Goal: Information Seeking & Learning: Compare options

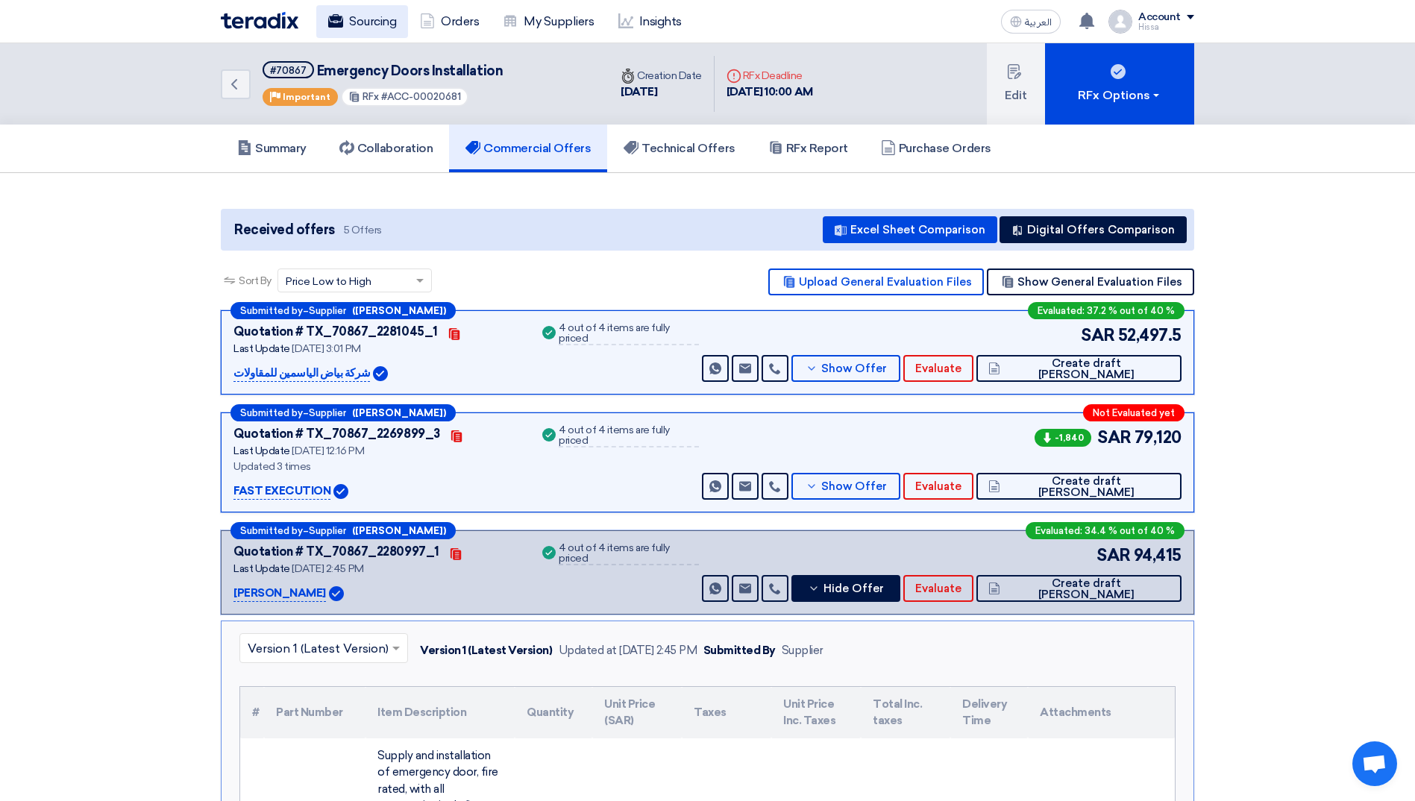
click at [375, 20] on link "Sourcing" at bounding box center [362, 21] width 92 height 33
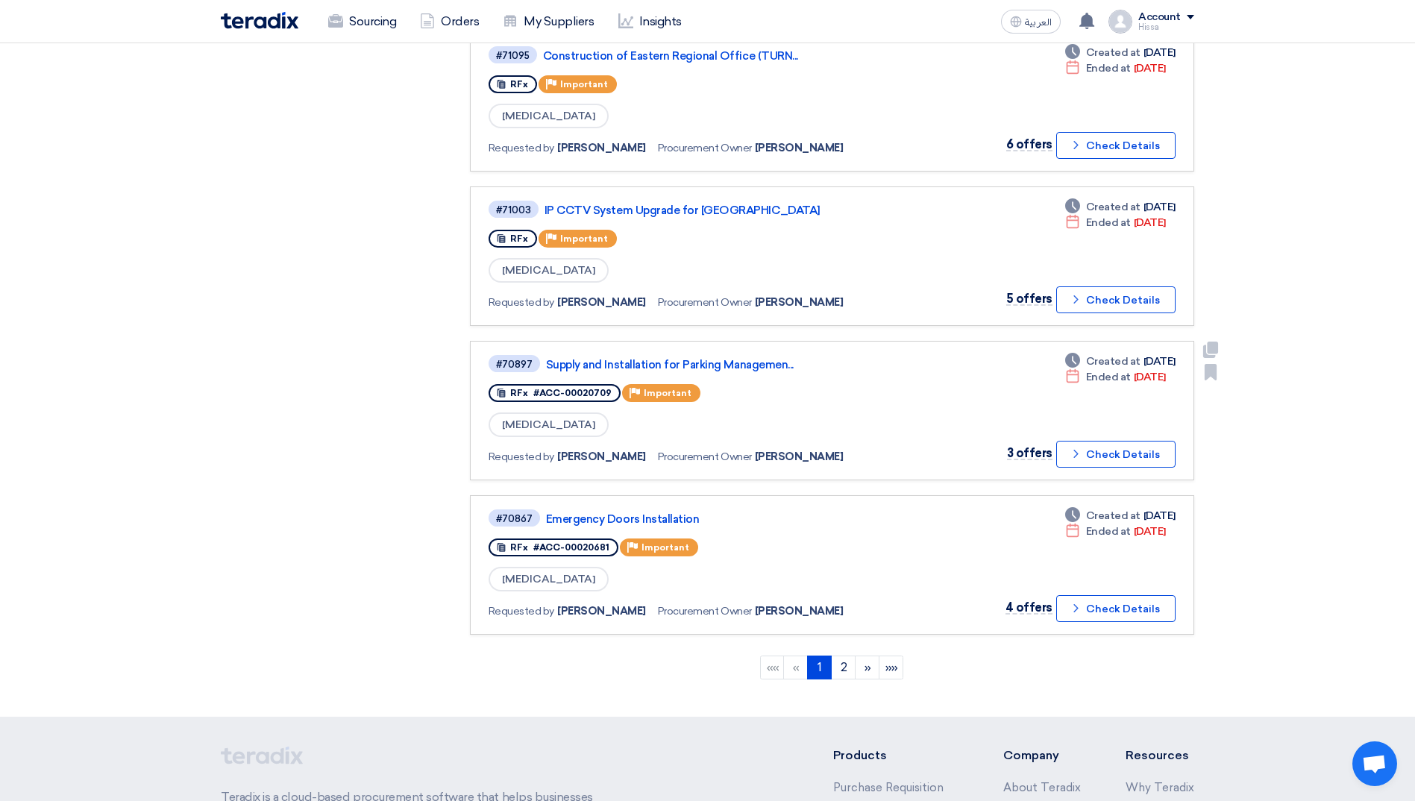
scroll to position [1193, 0]
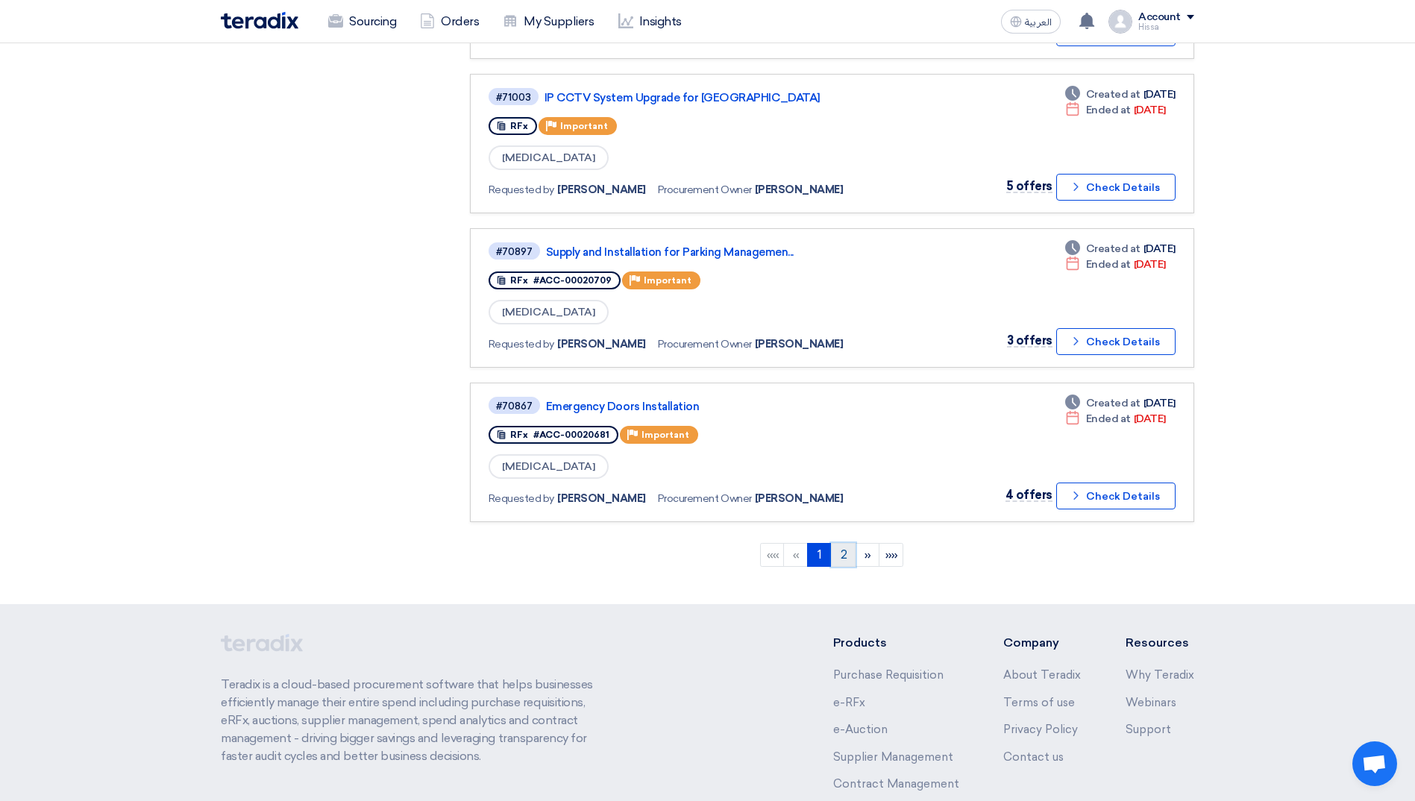
click at [849, 553] on link "2" at bounding box center [843, 555] width 25 height 24
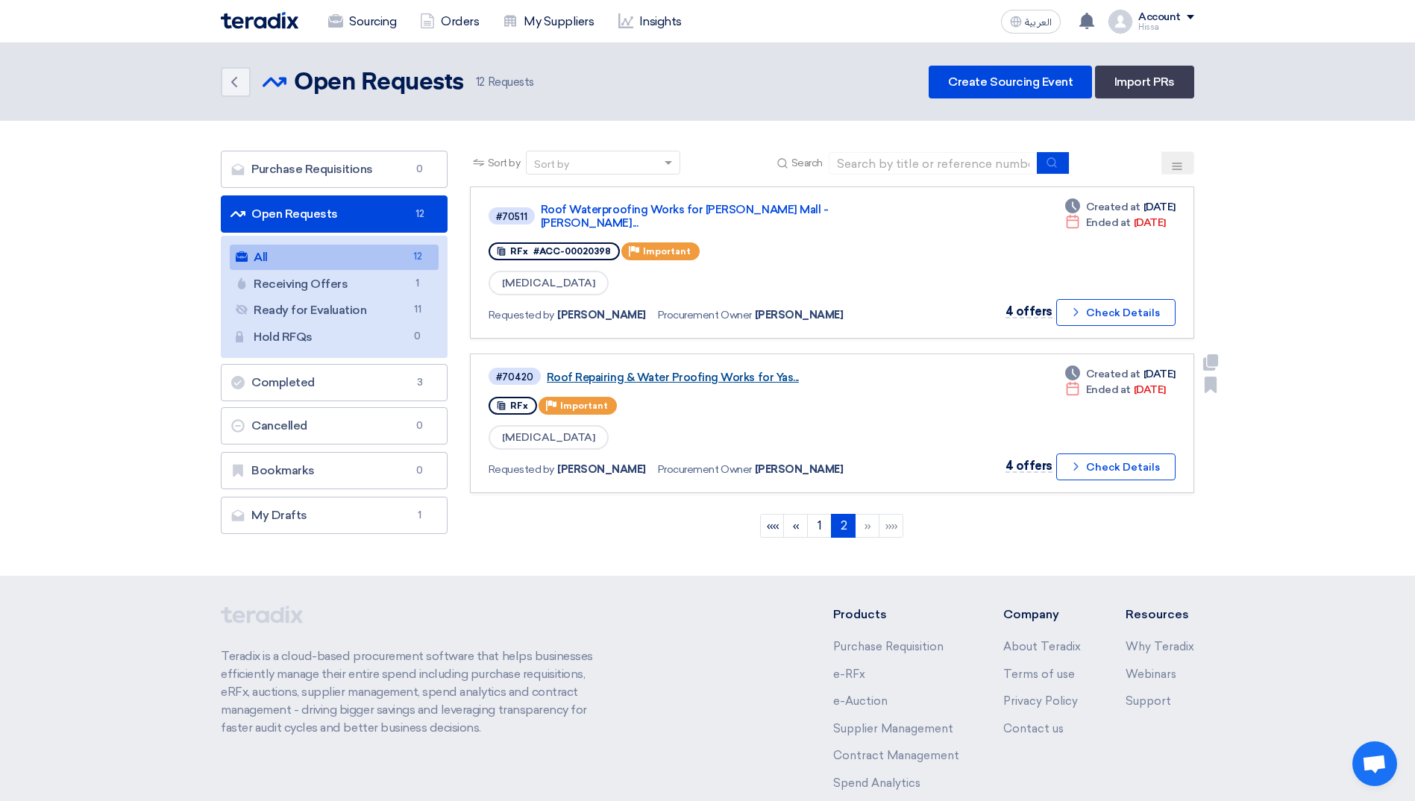
click at [708, 371] on link "Roof Repairing & Water Proofing Works for Yas..." at bounding box center [733, 377] width 373 height 13
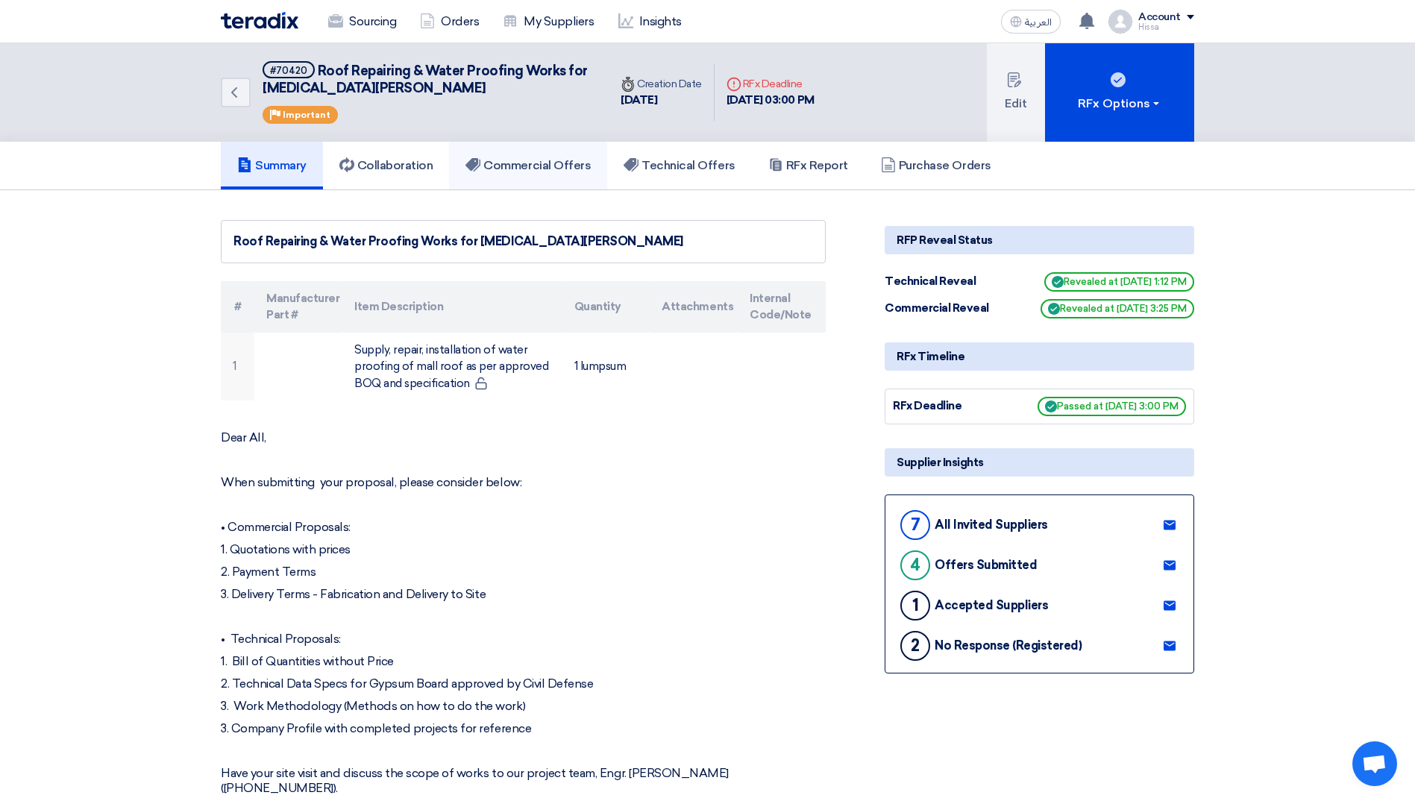
click at [554, 163] on h5 "Commercial Offers" at bounding box center [527, 165] width 125 height 15
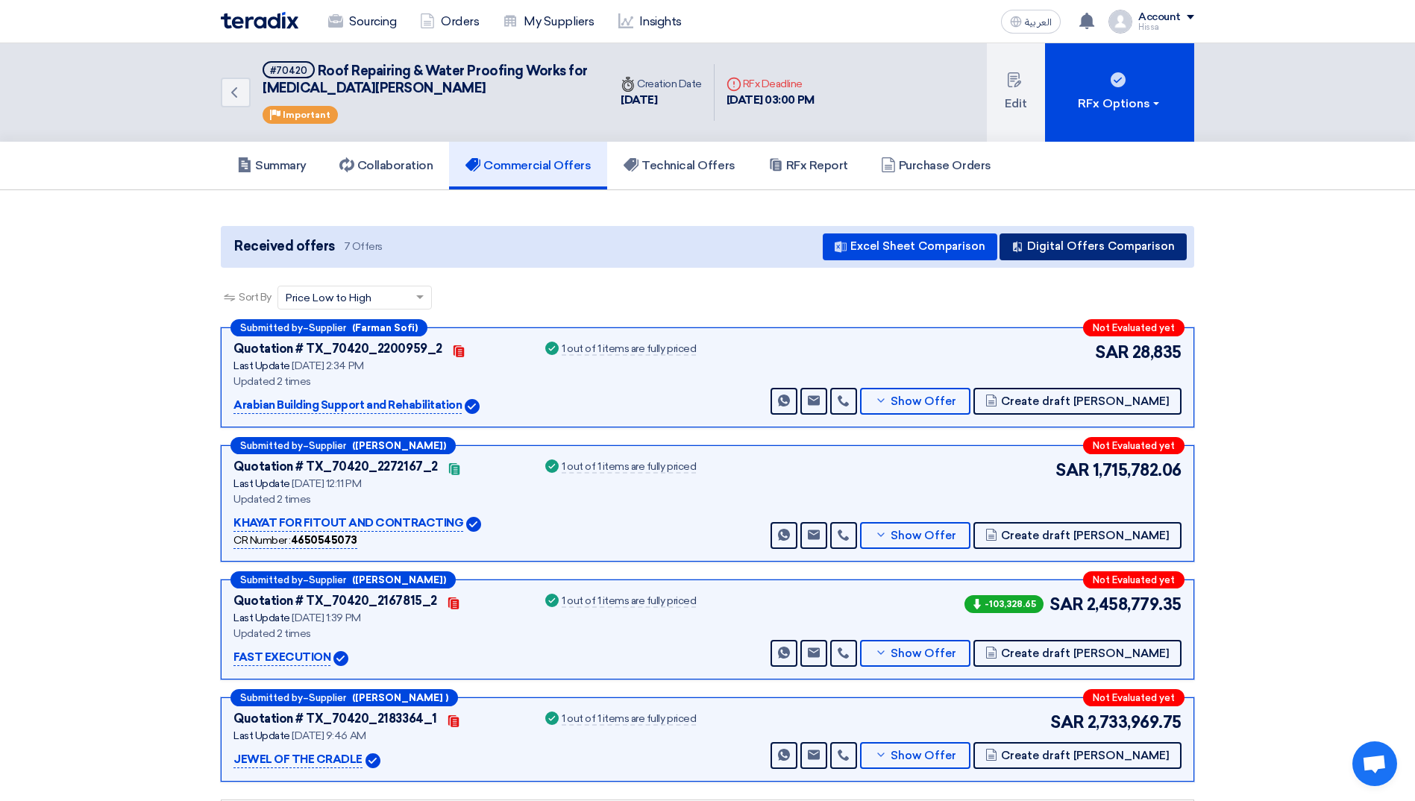
click at [1080, 248] on button "Digital Offers Comparison" at bounding box center [1092, 246] width 187 height 27
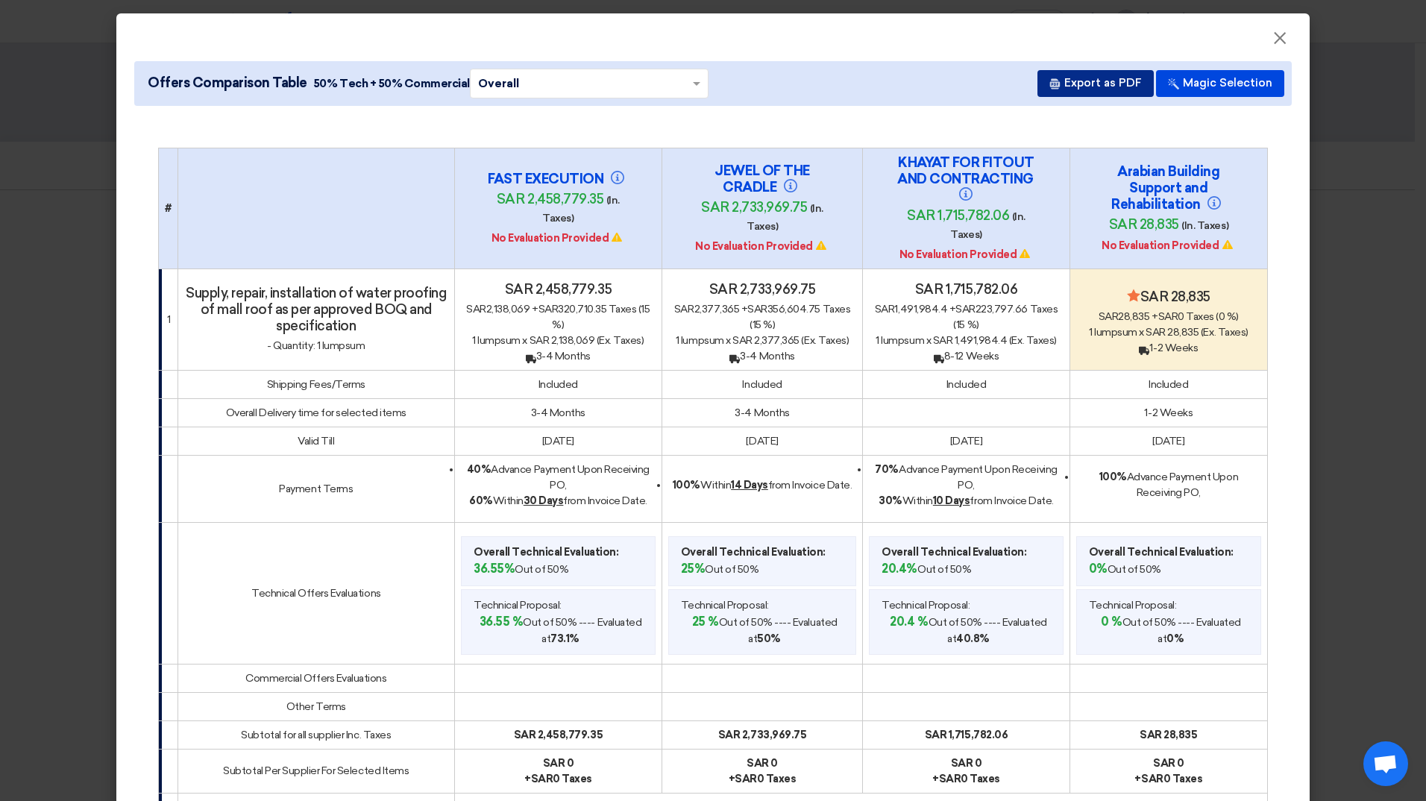
click at [1079, 79] on button "Export as PDF" at bounding box center [1095, 83] width 116 height 27
